Goal: Register for event/course

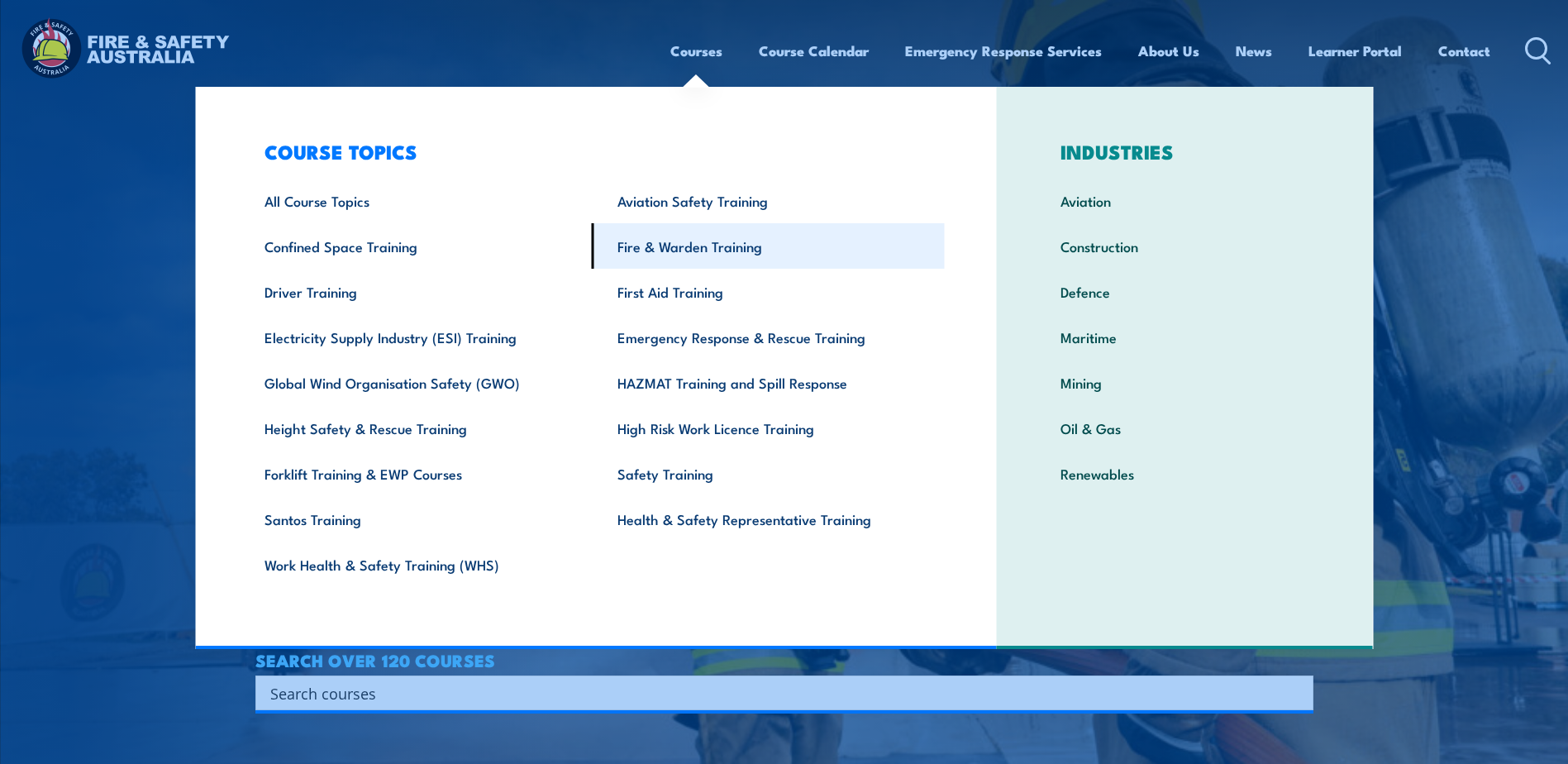
click at [682, 244] on link "Fire & Warden Training" at bounding box center [768, 246] width 353 height 46
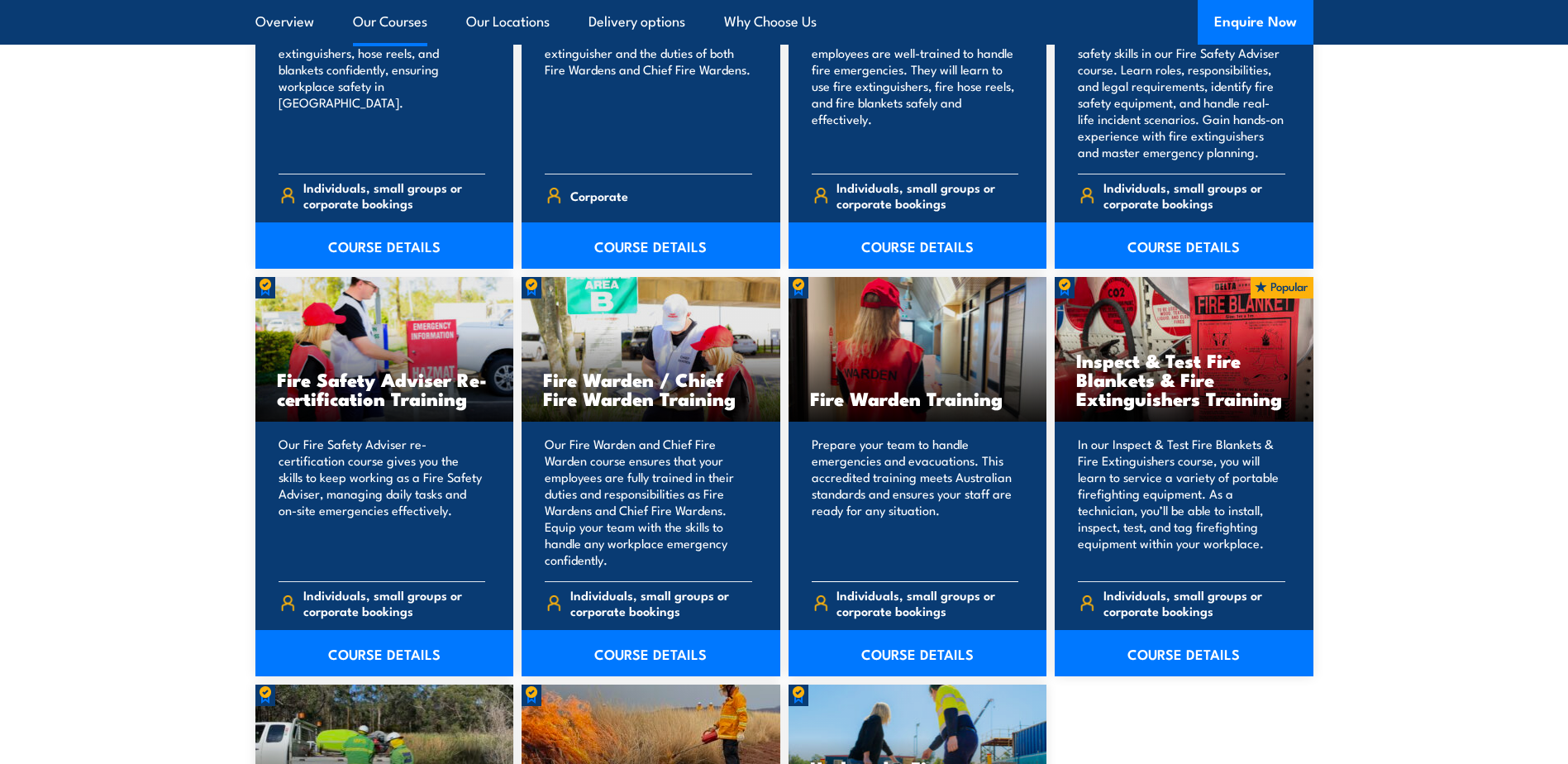
scroll to position [1985, 0]
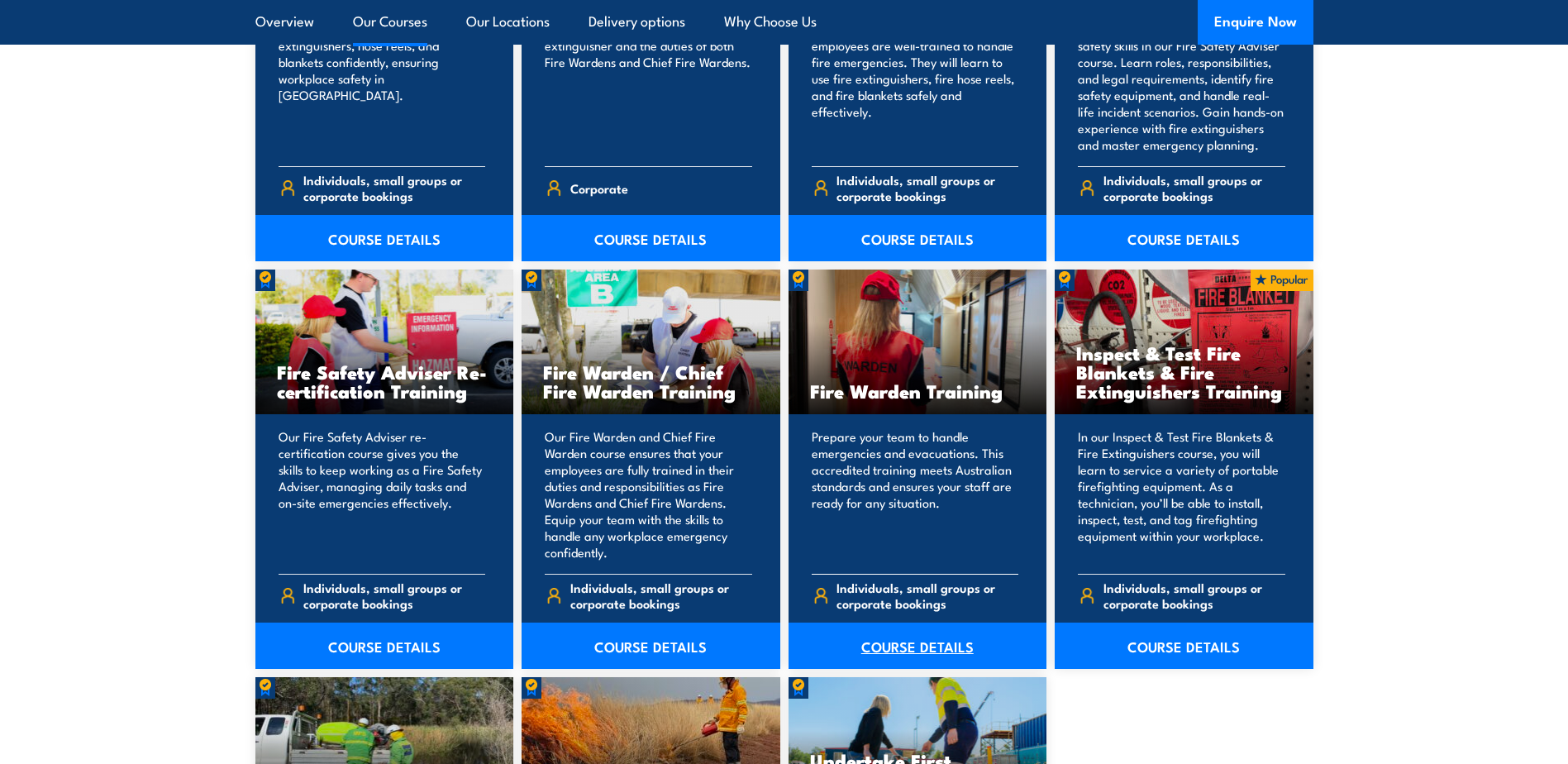
click at [926, 643] on link "COURSE DETAILS" at bounding box center [918, 645] width 259 height 46
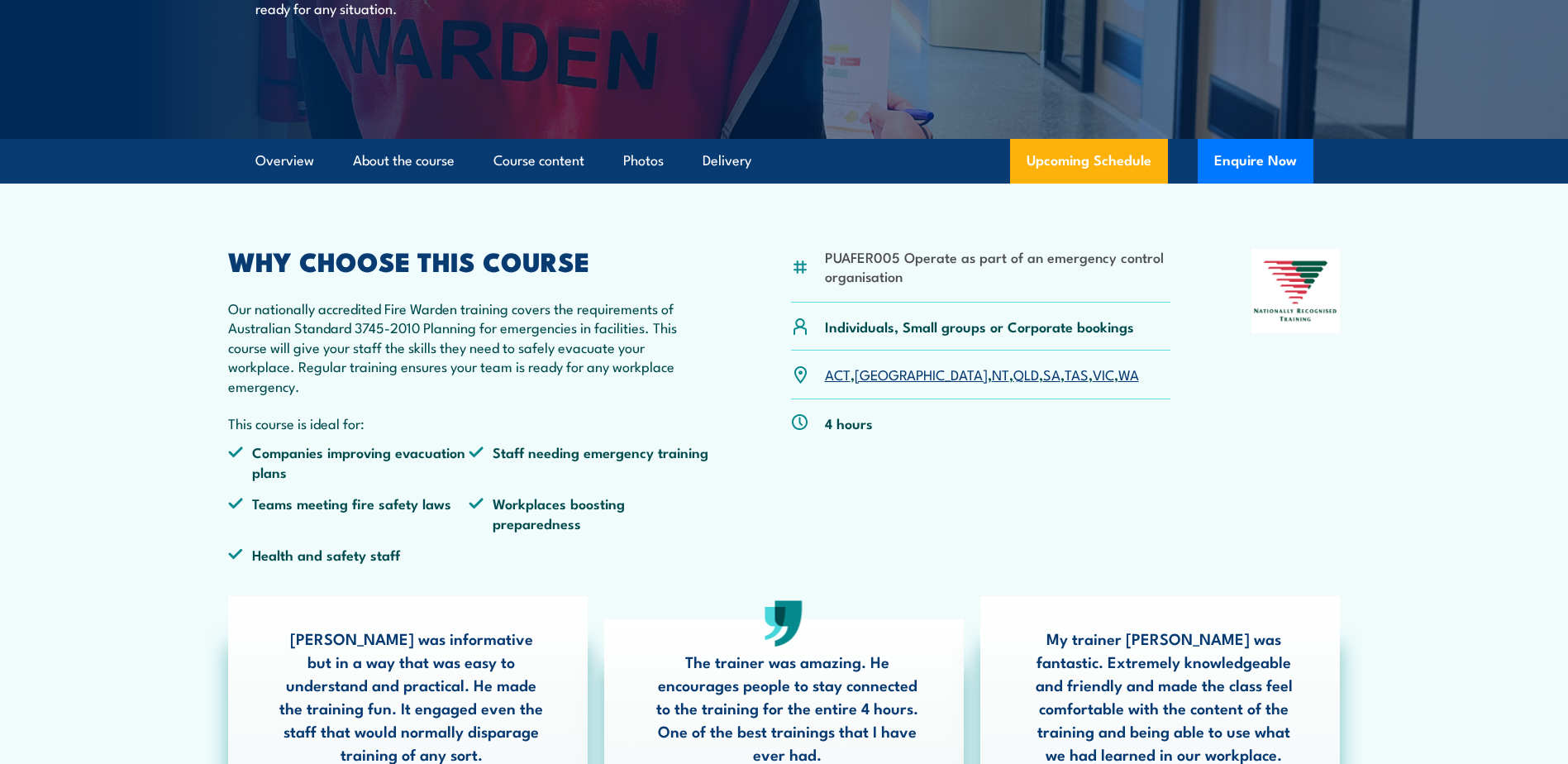
scroll to position [578, 0]
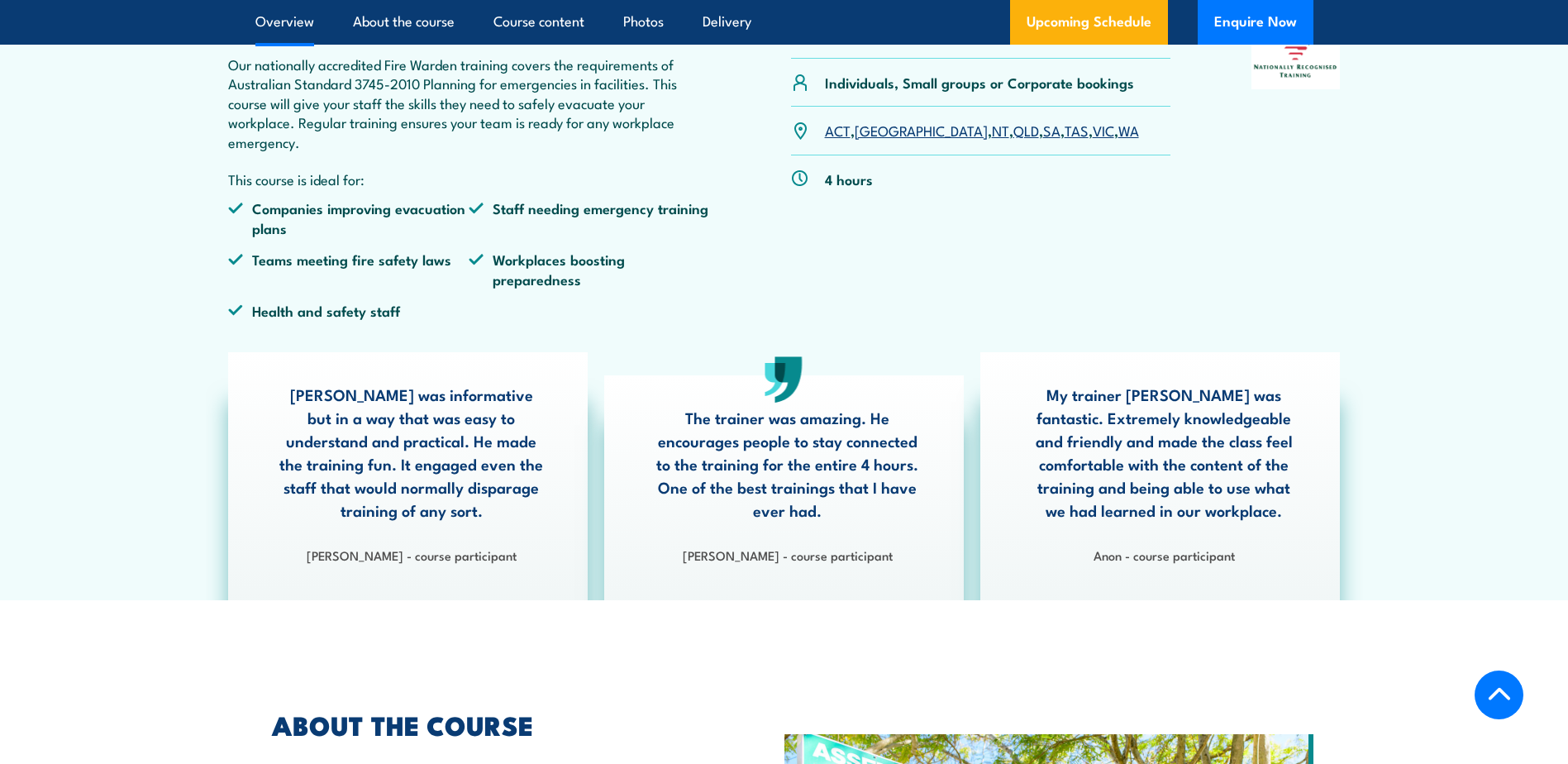
click at [1013, 128] on link "QLD" at bounding box center [1026, 130] width 25 height 20
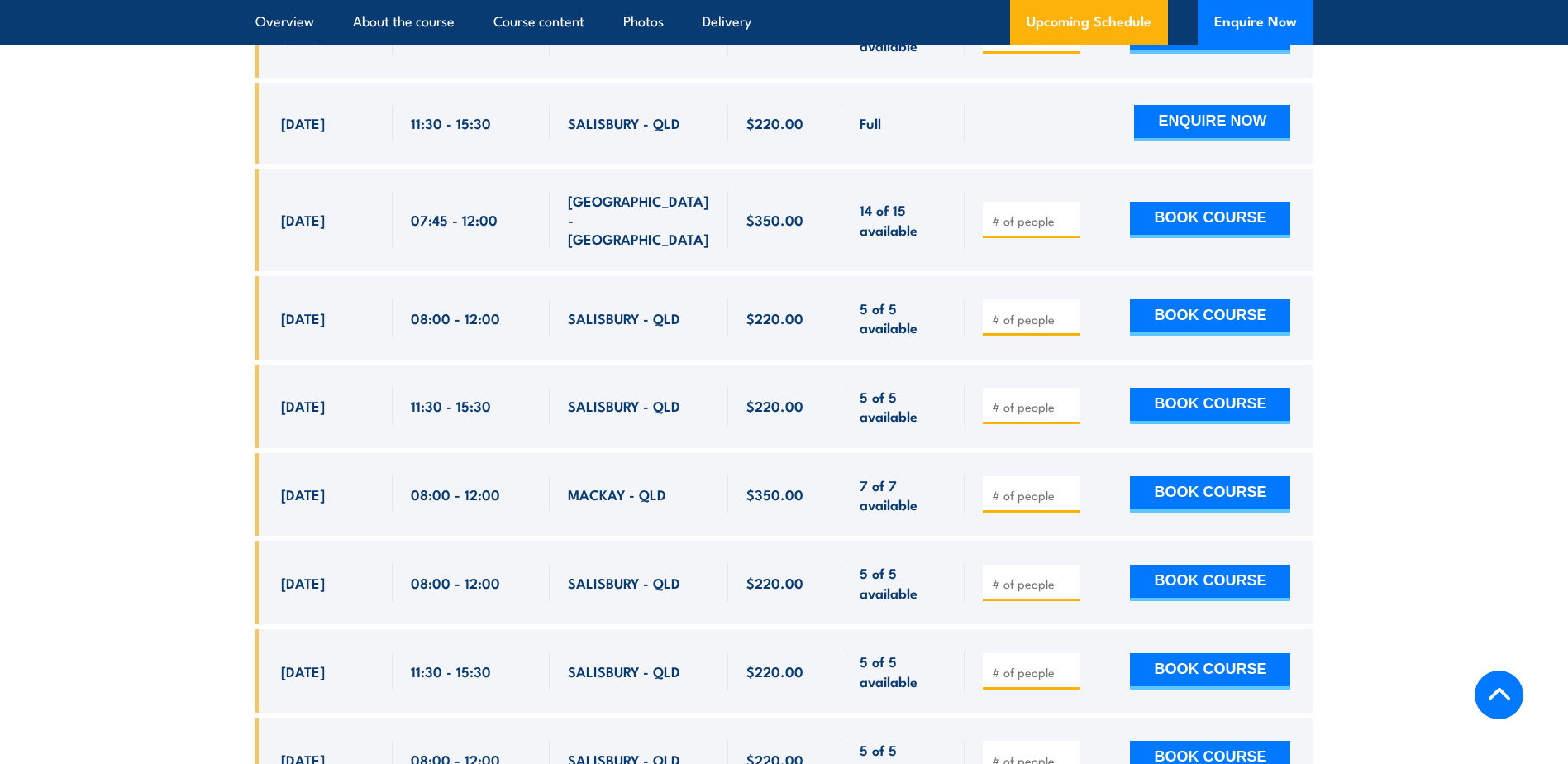
scroll to position [3572, 0]
